Goal: Transaction & Acquisition: Purchase product/service

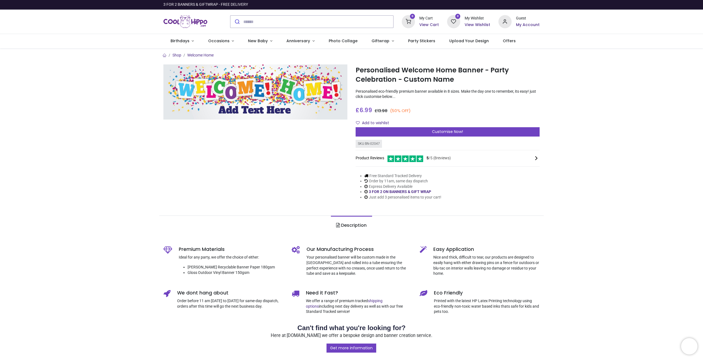
click at [393, 92] on p "Personalised eco-friendly premium banner available in 8 sizes. Make the day one…" at bounding box center [448, 94] width 184 height 11
click at [414, 93] on p "Personalised eco-friendly premium banner available in 8 sizes. Make the day one…" at bounding box center [448, 94] width 184 height 11
click at [384, 131] on div "Customise Now!" at bounding box center [448, 131] width 184 height 9
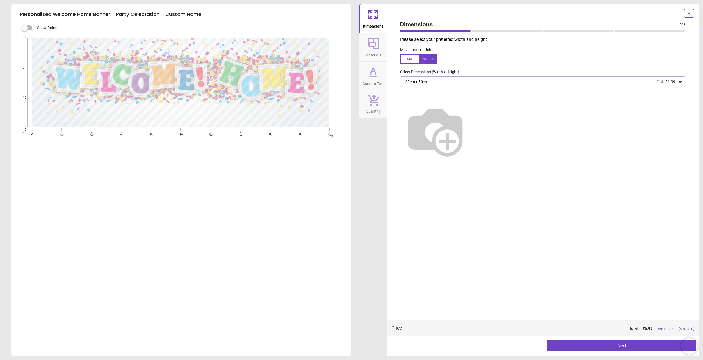
click at [424, 79] on div "100cm x 30cm £14 £6.99" at bounding box center [543, 82] width 286 height 10
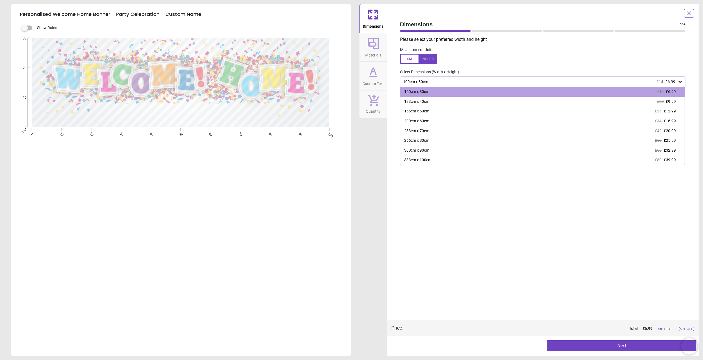
click at [424, 79] on div "100cm x 30cm £14 £6.99" at bounding box center [543, 82] width 286 height 10
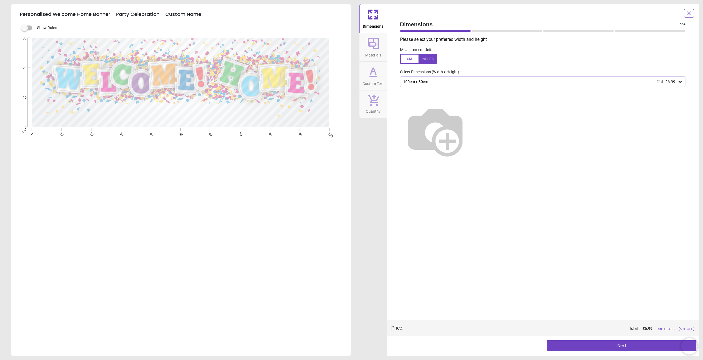
click at [377, 49] on icon at bounding box center [373, 43] width 13 height 13
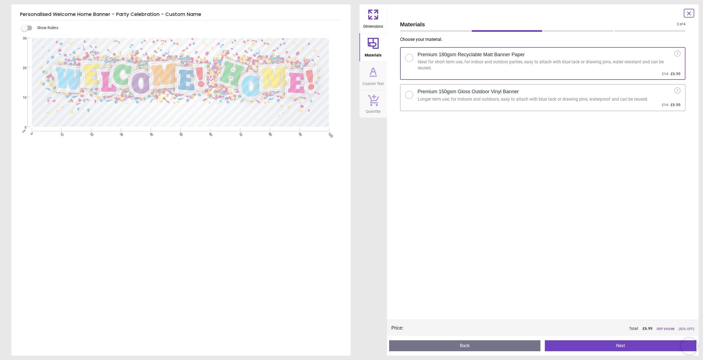
click at [382, 81] on span "Custom Text" at bounding box center [372, 83] width 21 height 8
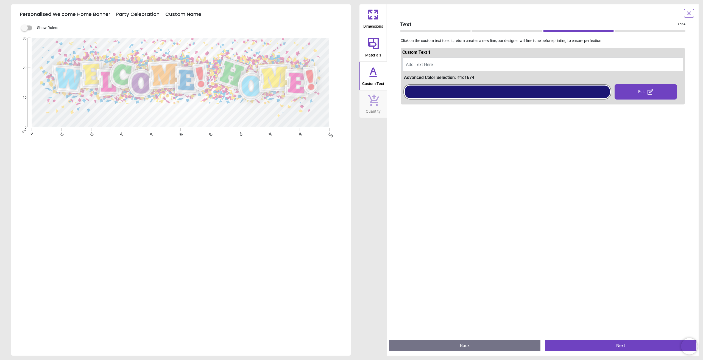
click at [376, 113] on span "Quantity" at bounding box center [373, 110] width 15 height 8
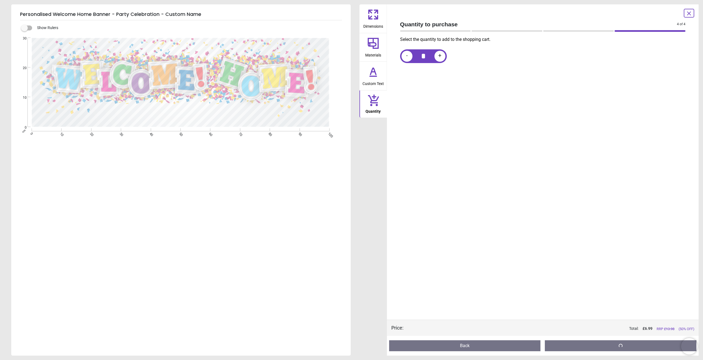
click at [374, 73] on icon at bounding box center [373, 71] width 13 height 13
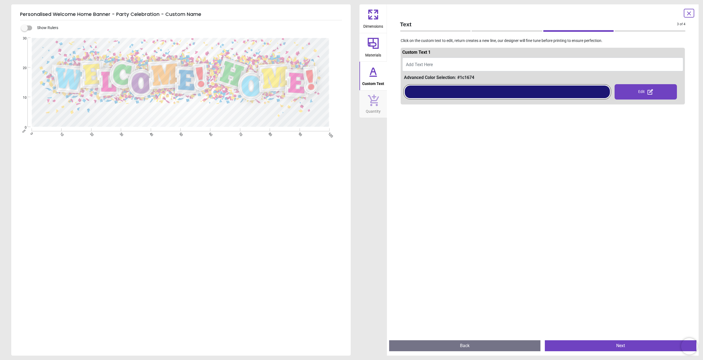
click at [422, 92] on div at bounding box center [507, 92] width 205 height 13
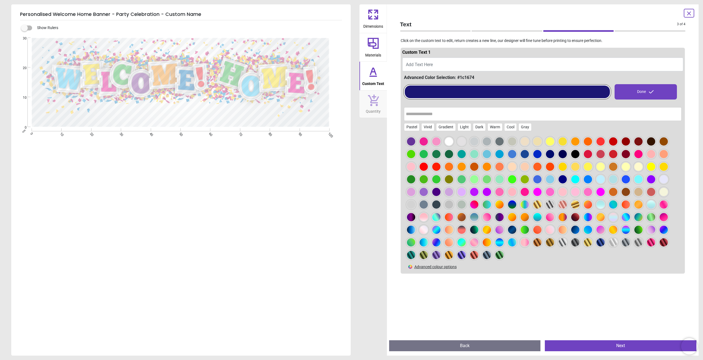
click at [381, 55] on span "Materials" at bounding box center [373, 54] width 16 height 8
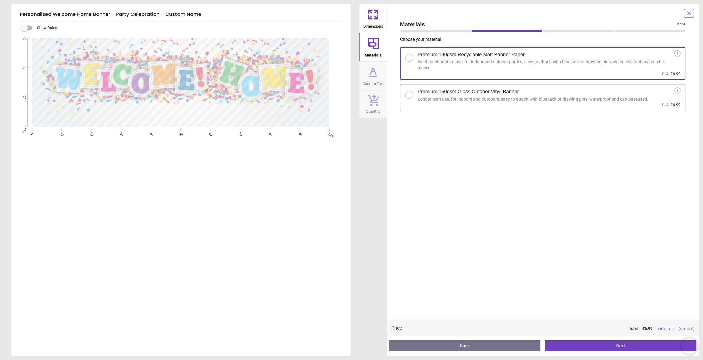
click at [370, 74] on icon at bounding box center [373, 71] width 13 height 13
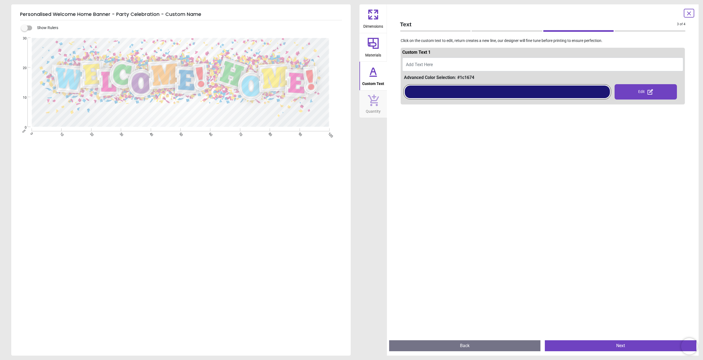
click at [432, 66] on span "Add Text Here" at bounding box center [419, 64] width 27 height 5
click at [419, 65] on span "Add Text Here" at bounding box center [419, 64] width 27 height 5
click at [151, 118] on textarea at bounding box center [179, 112] width 241 height 15
type textarea "*******"
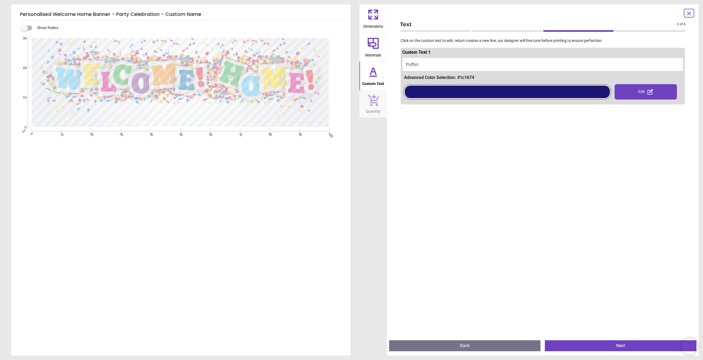
click at [235, 220] on div "e *******" at bounding box center [180, 218] width 338 height 360
click at [473, 100] on div at bounding box center [507, 92] width 208 height 22
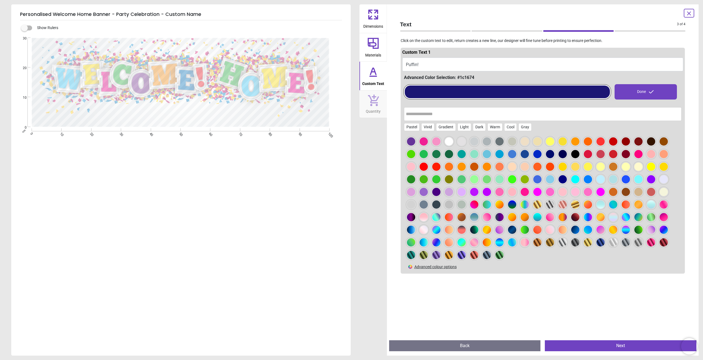
click at [579, 155] on div at bounding box center [575, 154] width 8 height 8
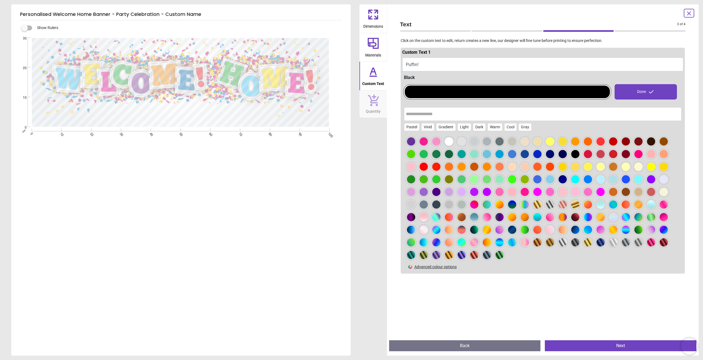
click at [426, 178] on div at bounding box center [424, 179] width 8 height 8
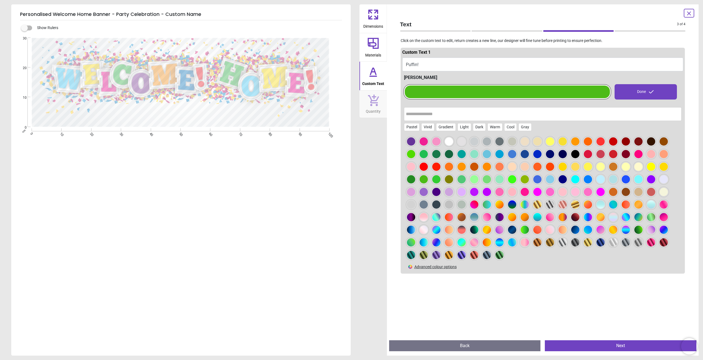
click at [416, 180] on div at bounding box center [543, 199] width 278 height 128
click at [414, 180] on div at bounding box center [411, 179] width 8 height 8
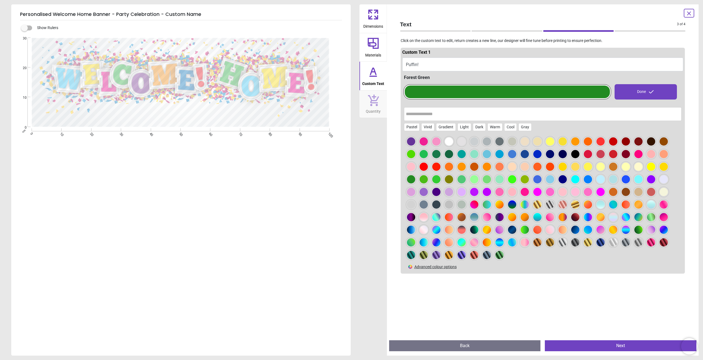
click at [578, 142] on div at bounding box center [575, 142] width 8 height 8
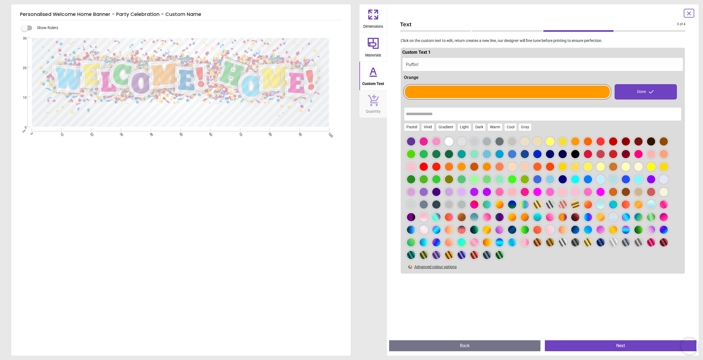
click at [587, 153] on div at bounding box center [588, 154] width 8 height 8
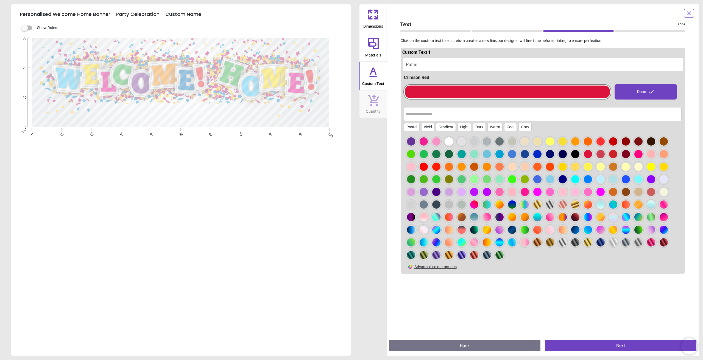
click at [230, 173] on div "e *******" at bounding box center [180, 218] width 338 height 360
click at [579, 154] on div at bounding box center [575, 154] width 8 height 8
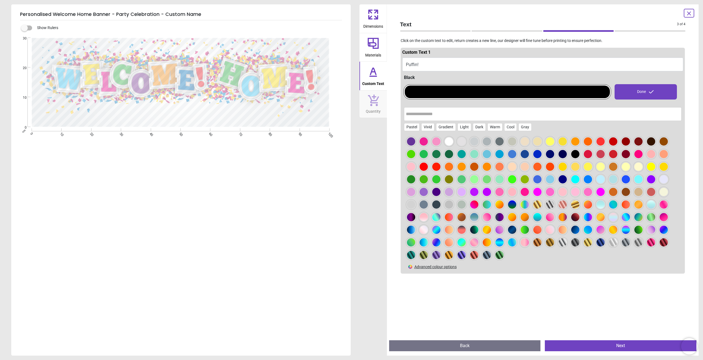
click at [209, 222] on div "e *******" at bounding box center [180, 218] width 338 height 360
click at [450, 139] on div at bounding box center [449, 142] width 8 height 8
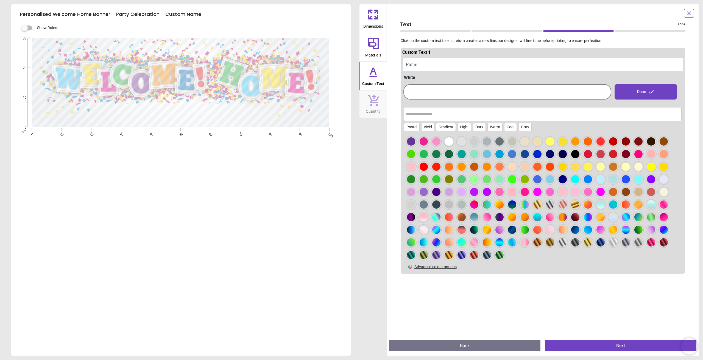
click at [577, 154] on div at bounding box center [575, 154] width 8 height 8
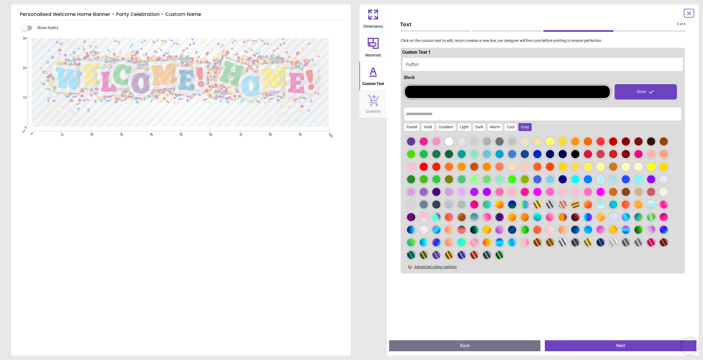
click at [525, 127] on div "Gray" at bounding box center [524, 127] width 13 height 8
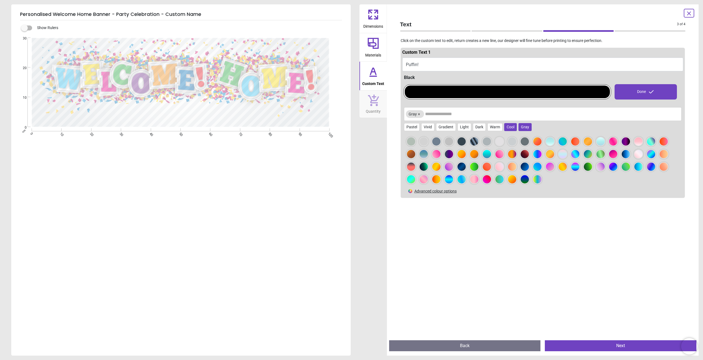
click at [508, 127] on div "Cool" at bounding box center [510, 127] width 13 height 8
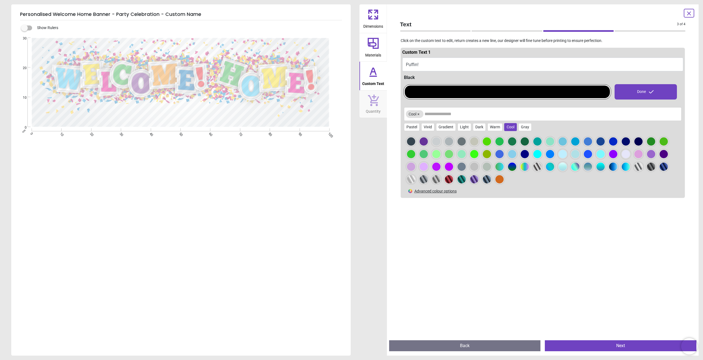
drag, startPoint x: 495, startPoint y: 128, endPoint x: 485, endPoint y: 128, distance: 9.6
click at [493, 128] on div "Warm" at bounding box center [494, 127] width 15 height 8
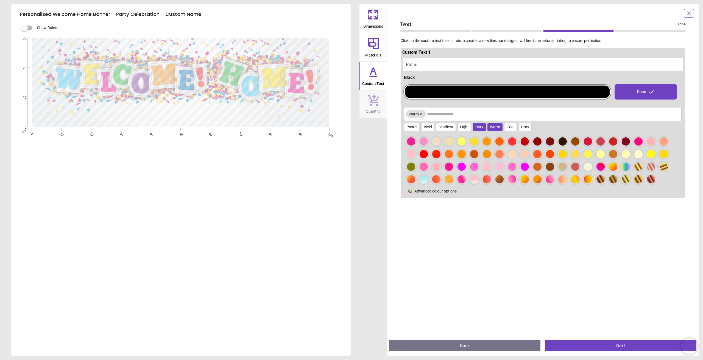
click at [473, 127] on div "Dark" at bounding box center [479, 127] width 13 height 8
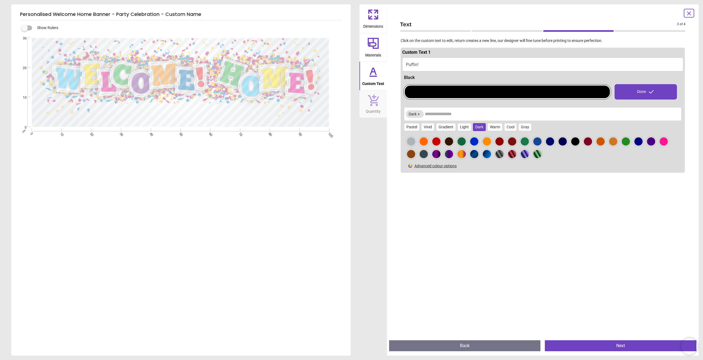
click at [508, 154] on div at bounding box center [512, 154] width 8 height 8
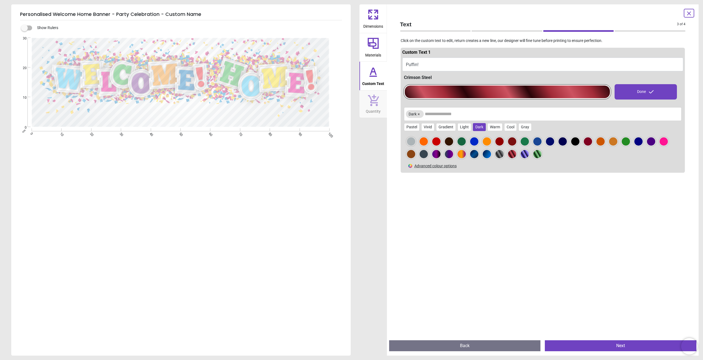
click at [499, 154] on div at bounding box center [499, 154] width 8 height 8
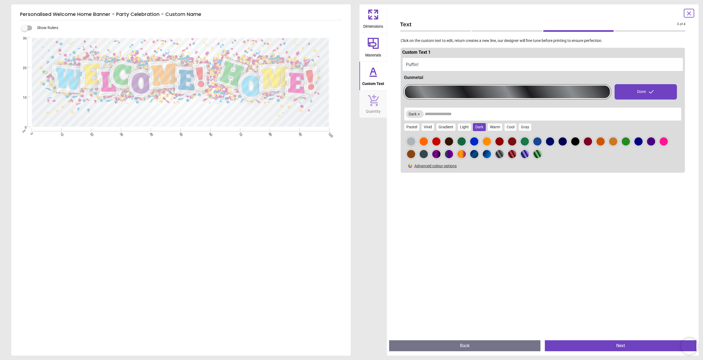
click at [24, 28] on label at bounding box center [24, 28] width 0 height 0
click at [371, 53] on span "Materials" at bounding box center [373, 54] width 16 height 8
